Goal: Book appointment/travel/reservation

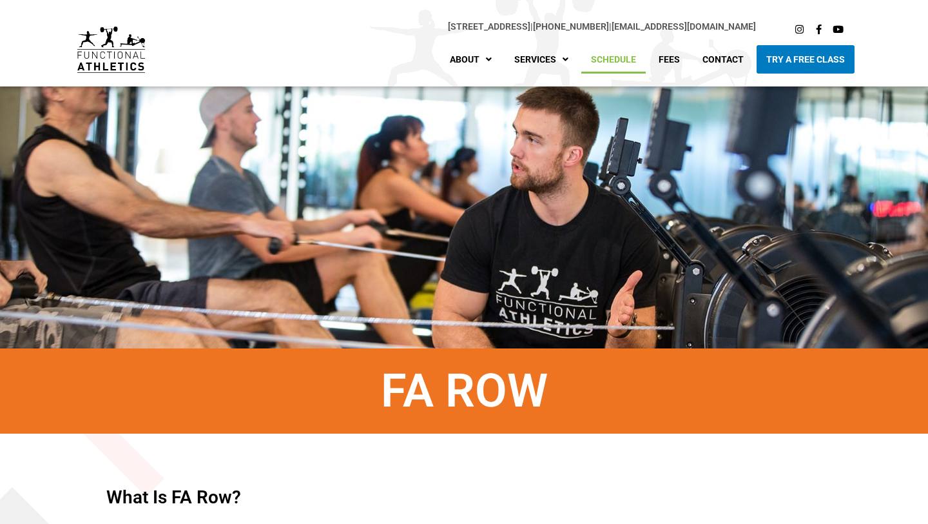
click at [628, 61] on link "Schedule" at bounding box center [614, 59] width 64 height 28
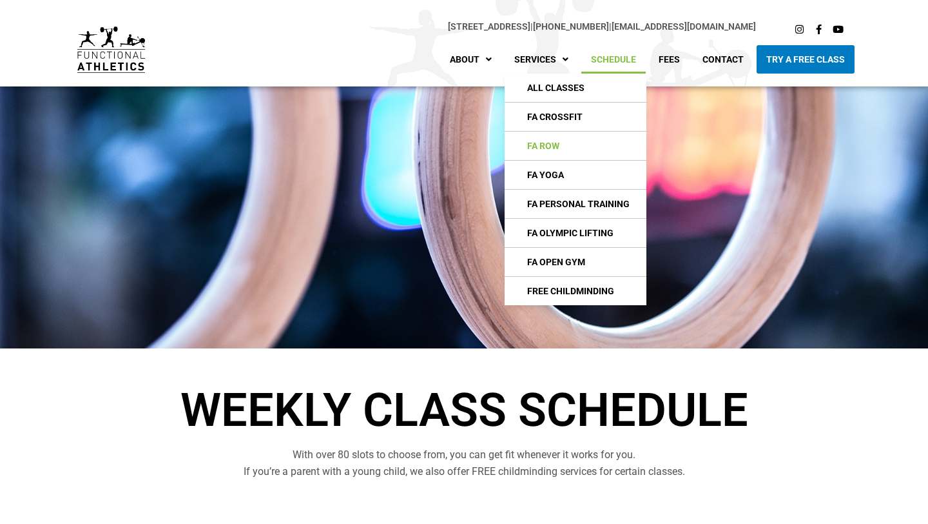
click at [559, 147] on link "FA Row" at bounding box center [576, 146] width 142 height 28
